Goal: Task Accomplishment & Management: Use online tool/utility

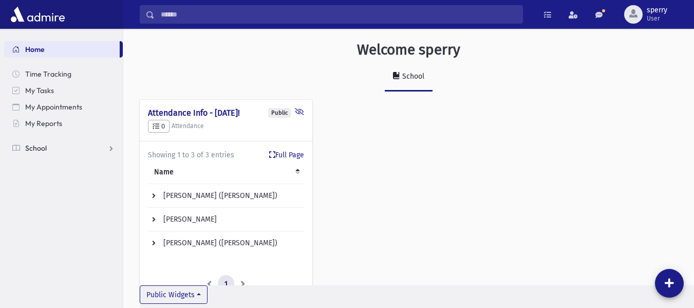
click at [37, 146] on span "School" at bounding box center [36, 147] width 22 height 9
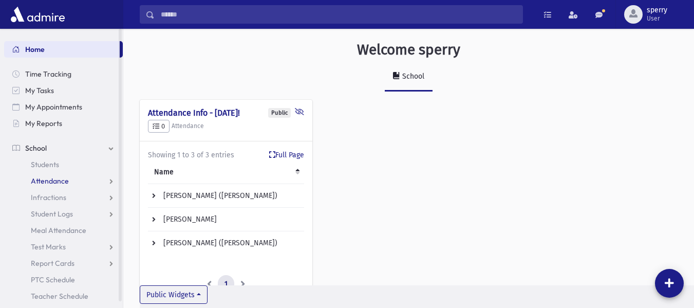
click at [53, 181] on span "Attendance" at bounding box center [50, 180] width 38 height 9
click at [53, 194] on span "Entry" at bounding box center [47, 197] width 17 height 9
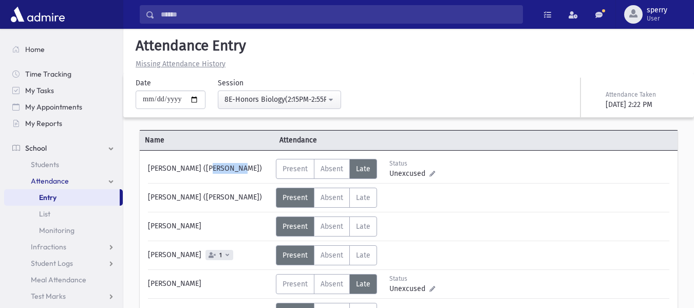
drag, startPoint x: 177, startPoint y: 166, endPoint x: 143, endPoint y: 168, distance: 33.9
click at [143, 168] on div "[PERSON_NAME] ([PERSON_NAME])" at bounding box center [209, 169] width 133 height 20
copy div "Friedman"
